Goal: Information Seeking & Learning: Learn about a topic

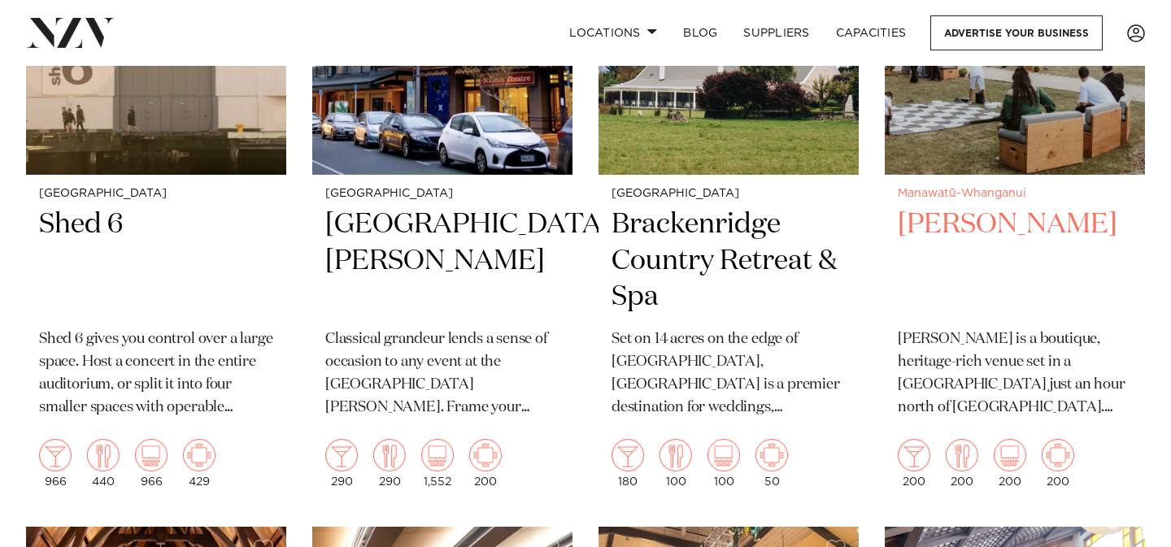
scroll to position [3691, 0]
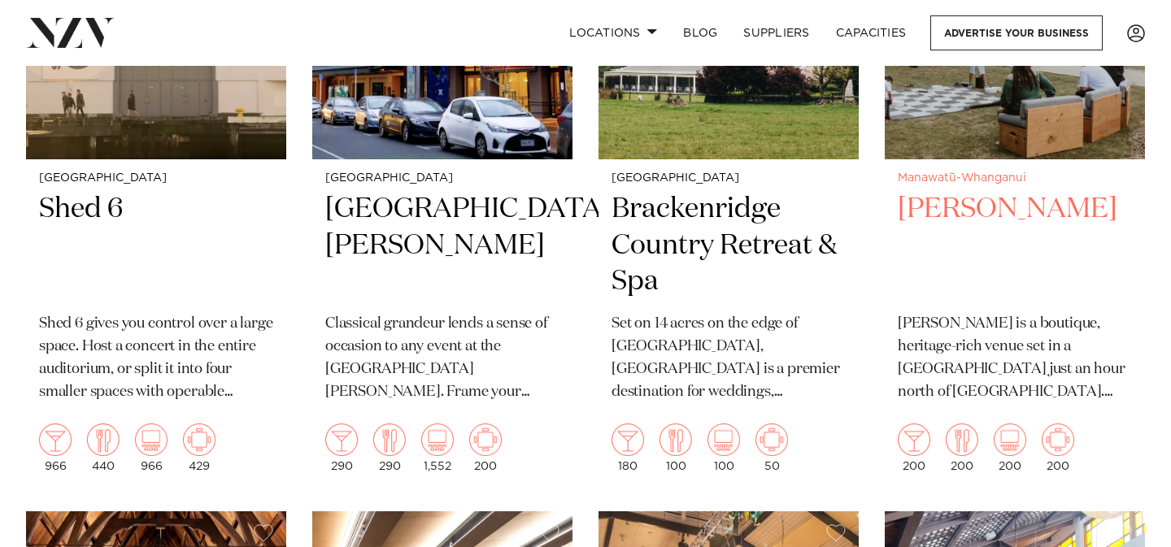
click at [1002, 368] on p "[PERSON_NAME] is a boutique, heritage-rich venue set in a [GEOGRAPHIC_DATA] jus…" at bounding box center [1015, 358] width 234 height 91
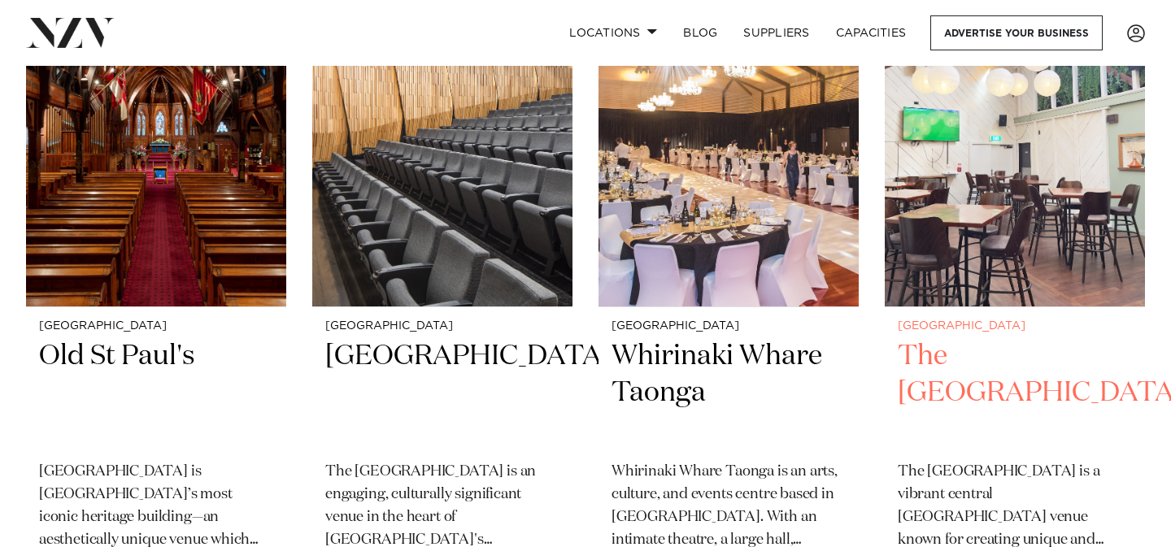
scroll to position [4240, 0]
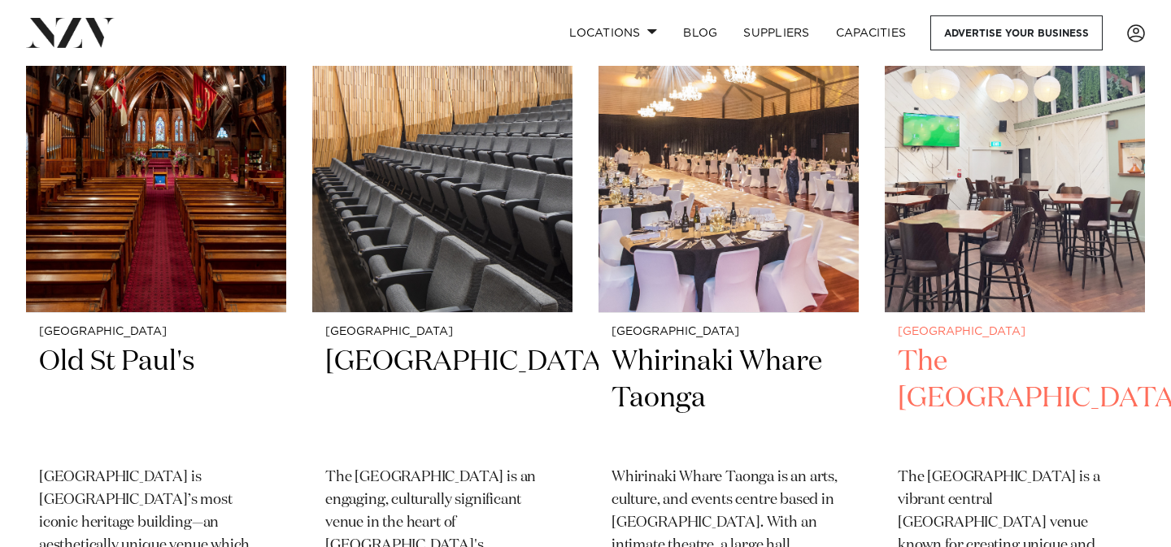
click at [1067, 263] on img at bounding box center [1015, 137] width 260 height 349
click at [1048, 358] on h2 "The Cambridge Hotel" at bounding box center [1015, 399] width 234 height 110
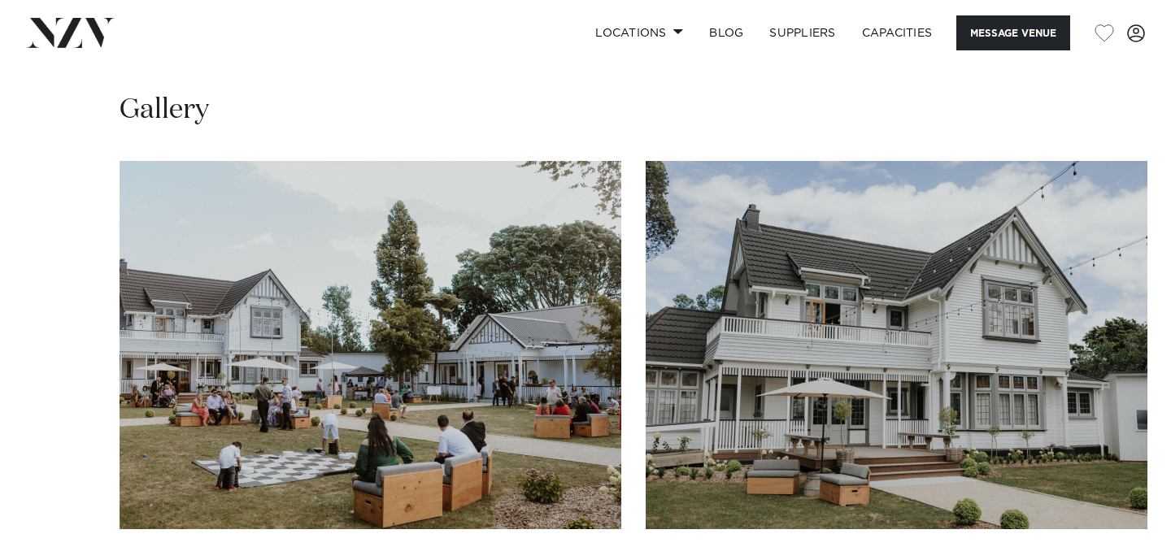
scroll to position [1918, 0]
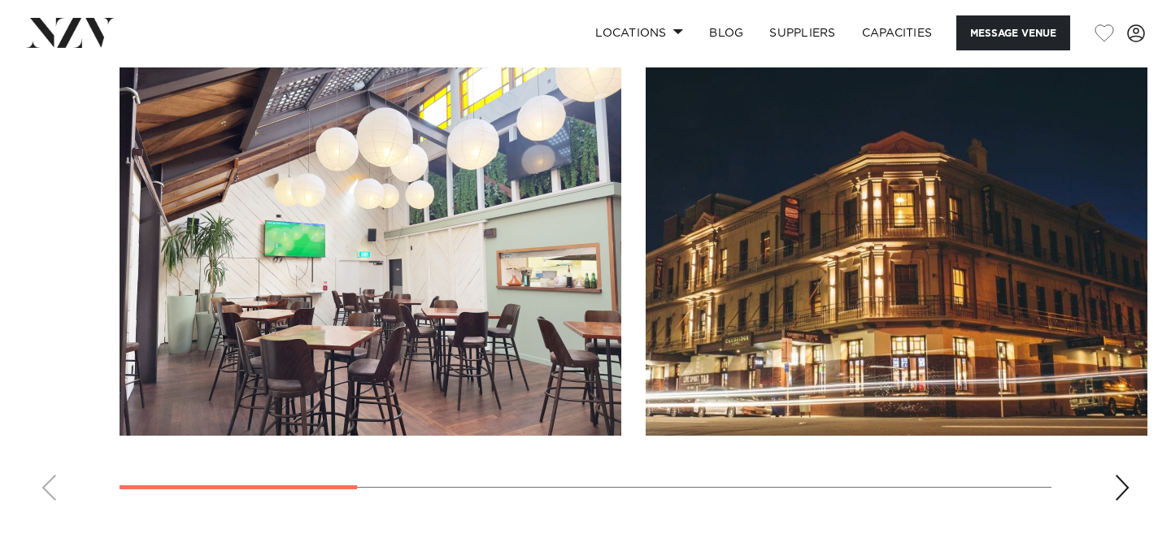
scroll to position [1650, 0]
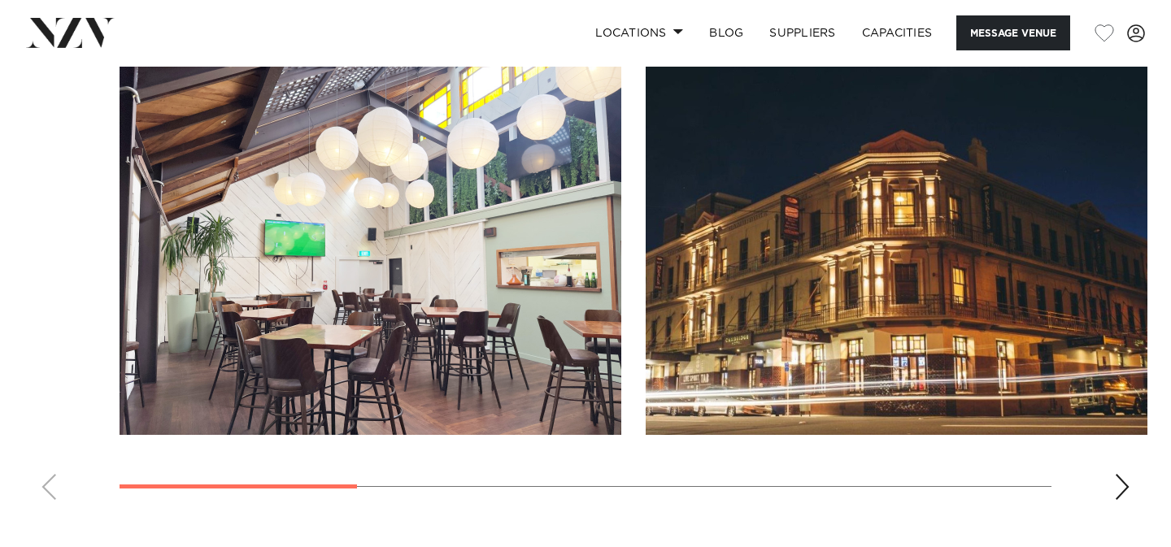
click at [1139, 491] on swiper-container at bounding box center [585, 290] width 1171 height 446
click at [1121, 487] on div "Next slide" at bounding box center [1122, 487] width 16 height 26
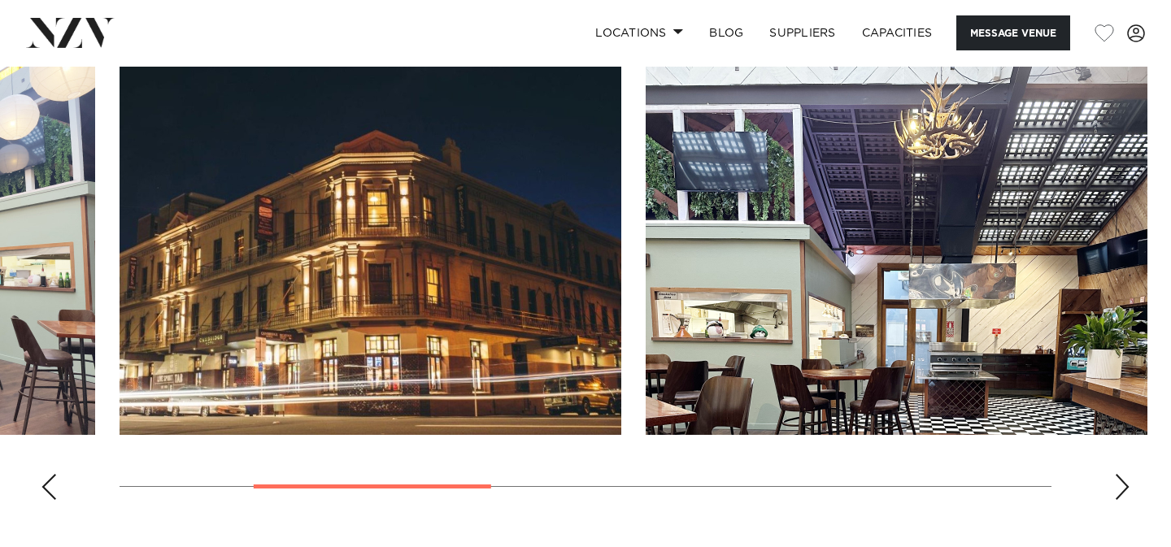
click at [1121, 487] on div "Next slide" at bounding box center [1122, 487] width 16 height 26
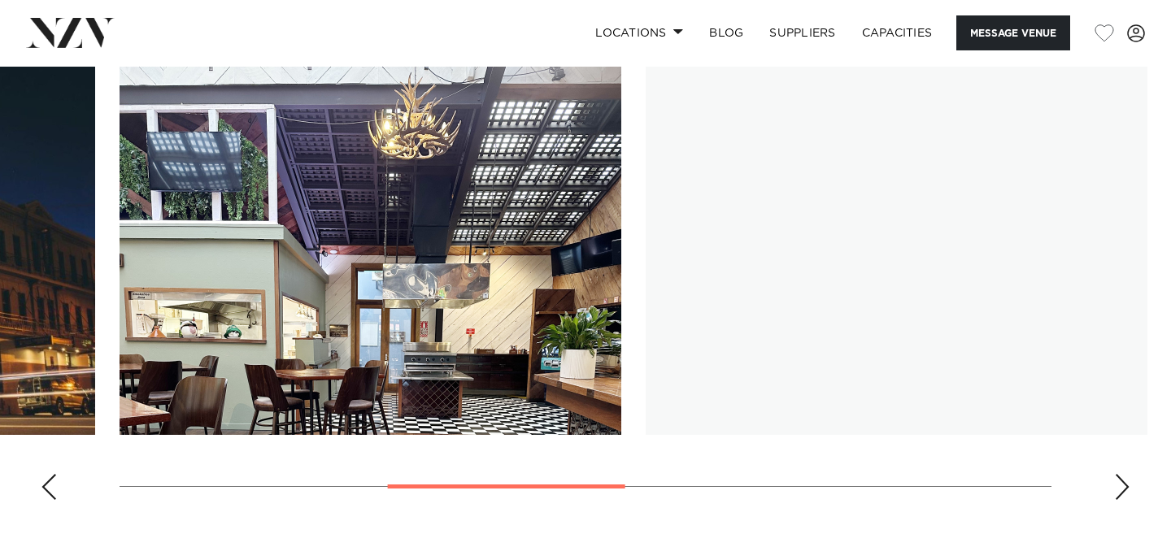
click at [1121, 487] on div "Next slide" at bounding box center [1122, 487] width 16 height 26
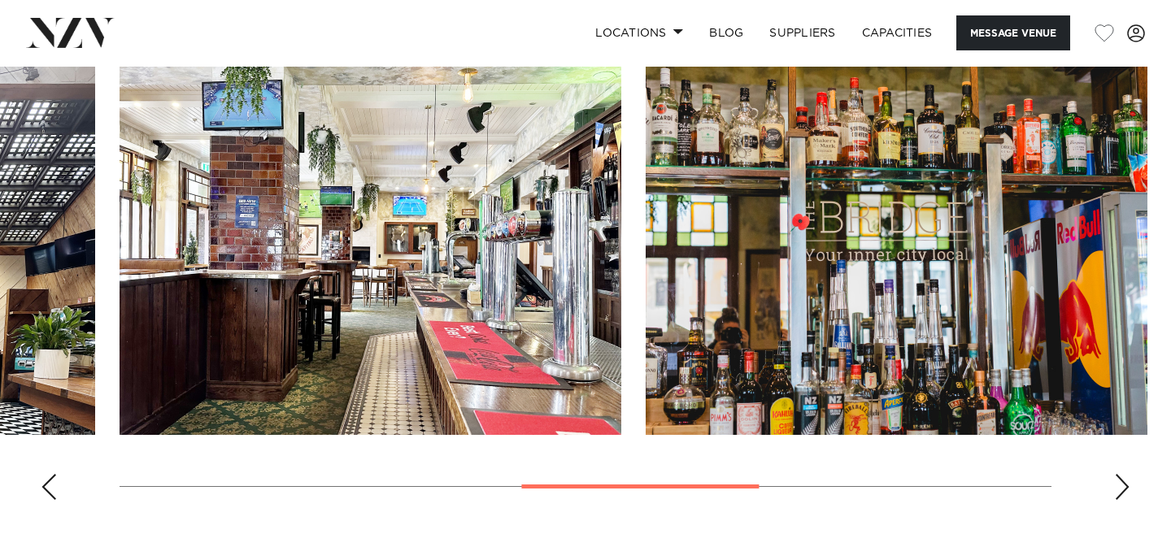
click at [54, 490] on div "Previous slide" at bounding box center [49, 487] width 16 height 26
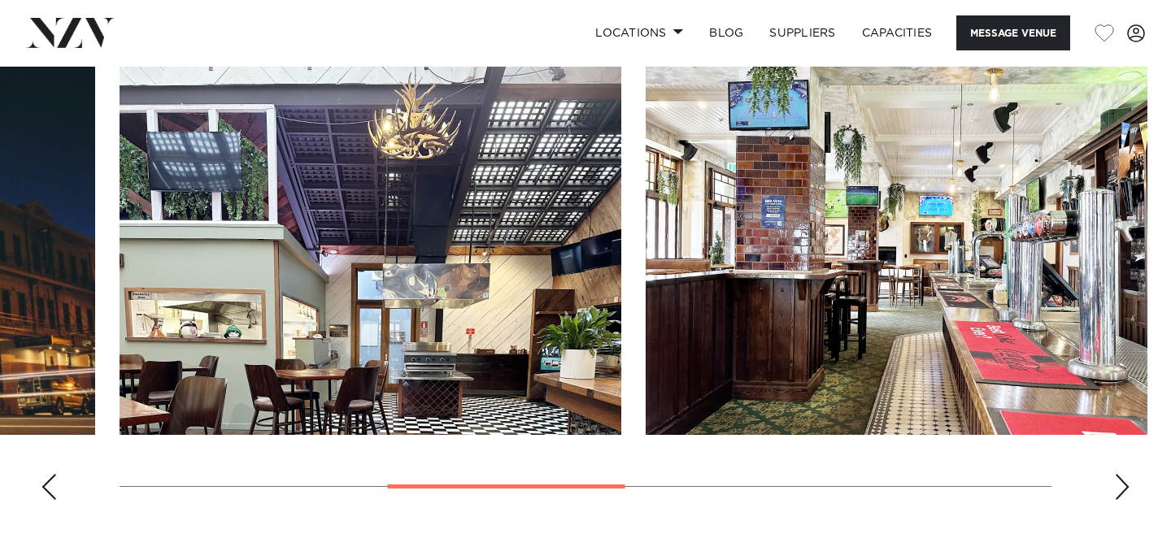
click at [1117, 490] on div "Next slide" at bounding box center [1122, 487] width 16 height 26
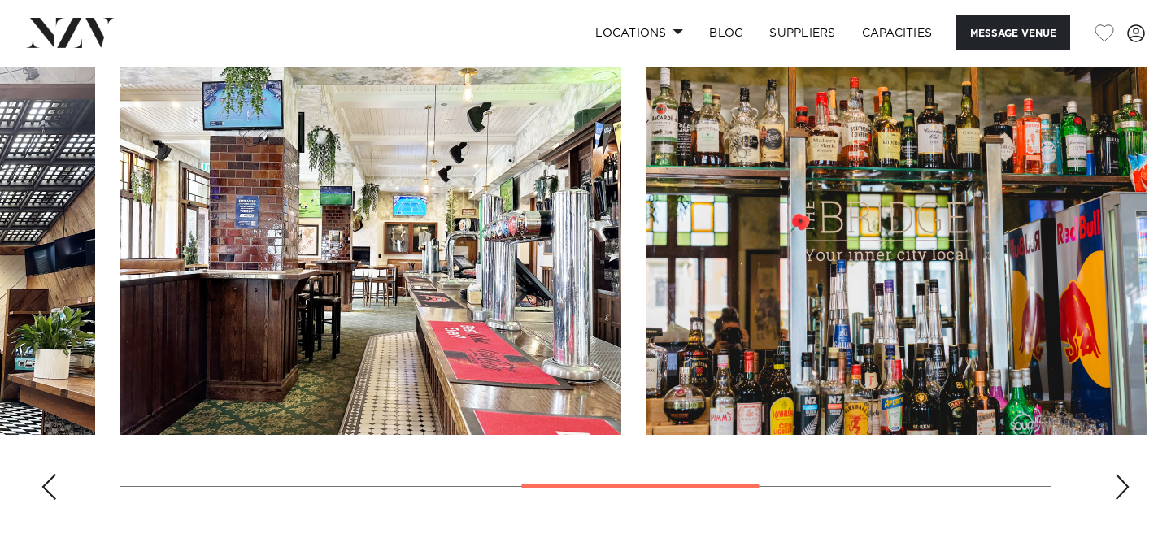
click at [1117, 490] on div "Next slide" at bounding box center [1122, 487] width 16 height 26
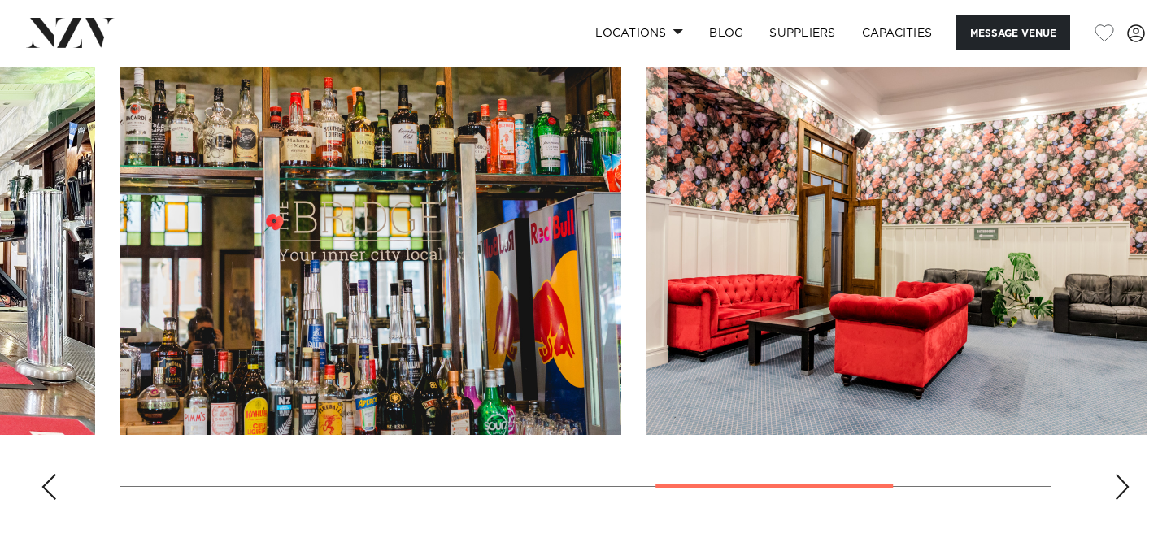
click at [1117, 490] on div "Next slide" at bounding box center [1122, 487] width 16 height 26
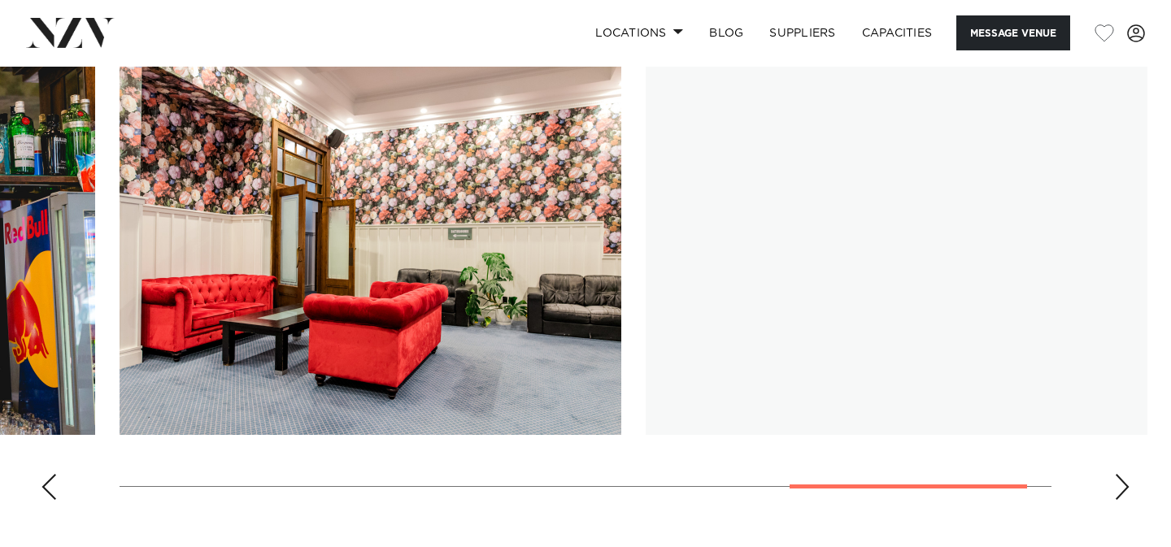
click at [1117, 490] on div "Next slide" at bounding box center [1122, 487] width 16 height 26
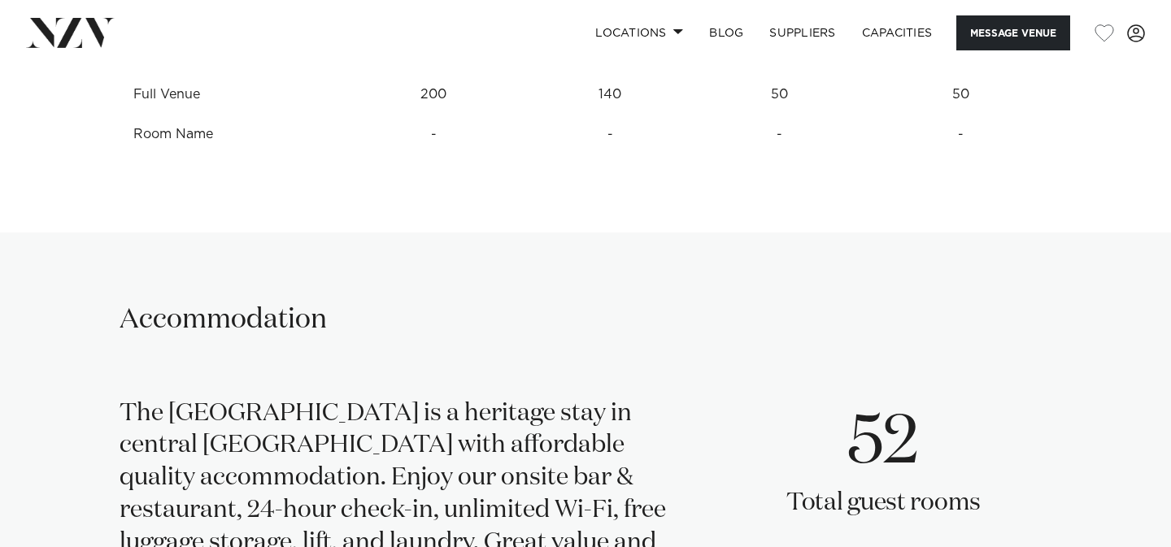
scroll to position [2351, 0]
